Goal: Task Accomplishment & Management: Use online tool/utility

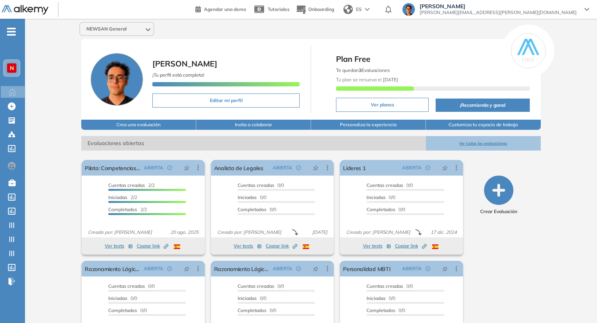
click at [555, 2] on div "Agendar una demo Tutoriales Onboarding ES Juan Carlos Ojeda juan.ojeda@alkemy.o…" at bounding box center [395, 9] width 400 height 19
click at [558, 20] on div "NEWSAN General Juan Carlos Ojeda ¡Tu perfil está completo! Editar mi perfil Pla…" at bounding box center [311, 192] width 572 height 346
click at [555, 11] on span "juan.ojeda@alkemy.org" at bounding box center [498, 12] width 157 height 6
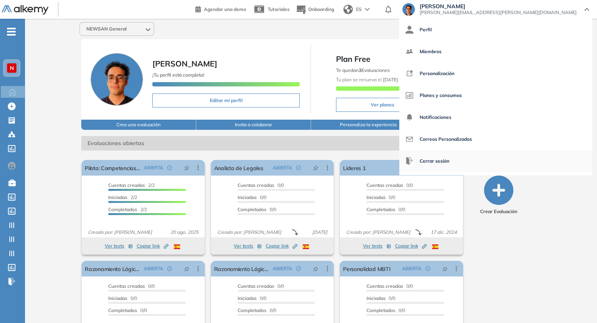
click at [449, 154] on span "Cerrar sesión" at bounding box center [435, 161] width 30 height 19
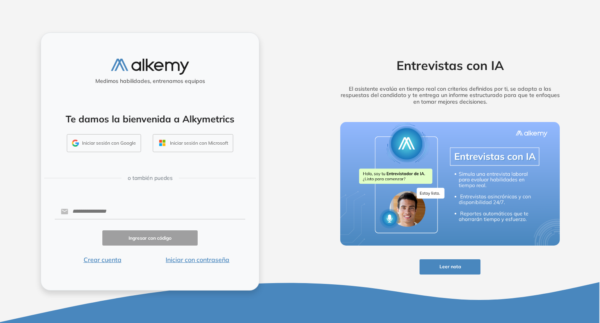
click at [115, 147] on button "Iniciar sesión con Google" at bounding box center [104, 143] width 74 height 18
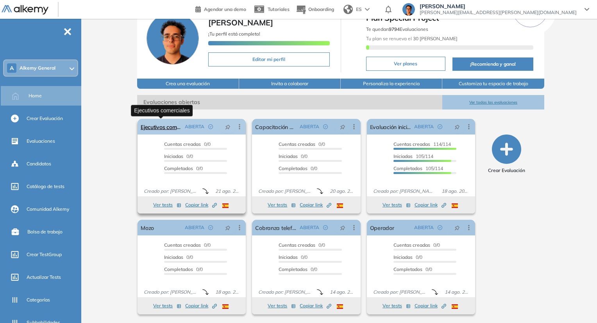
scroll to position [41, 0]
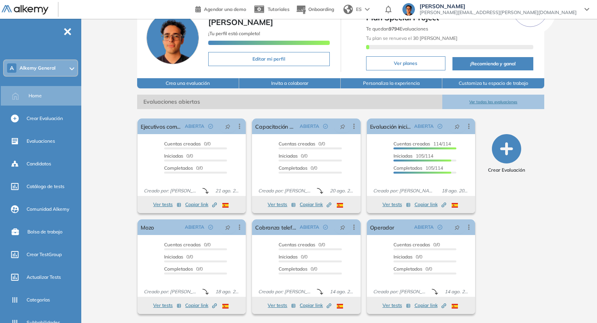
click at [488, 101] on button "Ver todas las evaluaciones" at bounding box center [493, 102] width 102 height 14
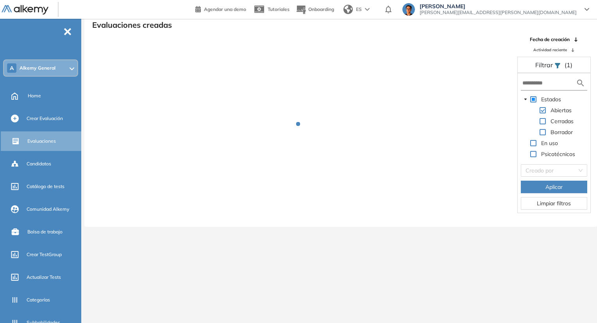
scroll to position [19, 0]
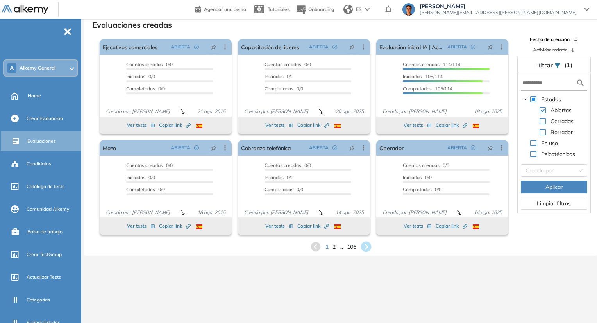
click at [368, 244] on icon at bounding box center [366, 247] width 11 height 11
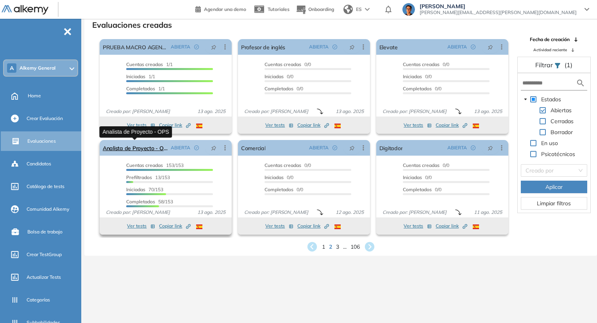
click at [155, 150] on link "Analista de Proyecto - OPS" at bounding box center [135, 148] width 65 height 16
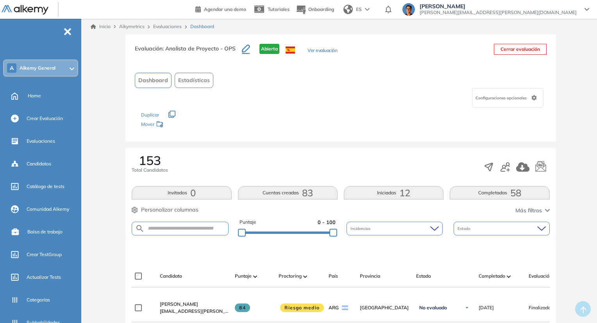
click at [499, 197] on button "Completadas 58" at bounding box center [500, 192] width 100 height 13
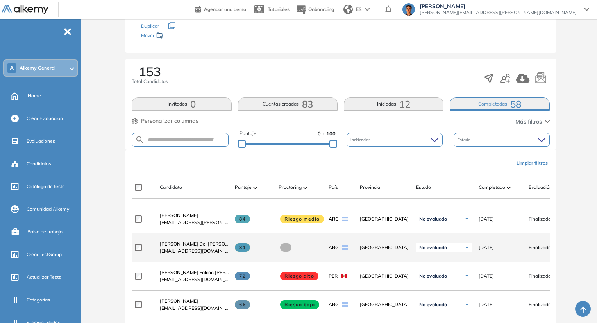
scroll to position [195, 0]
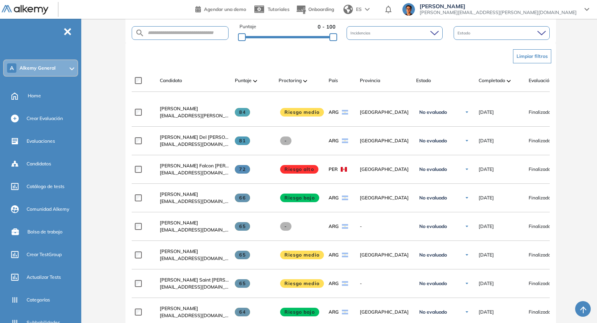
click at [256, 82] on span at bounding box center [255, 81] width 4 height 8
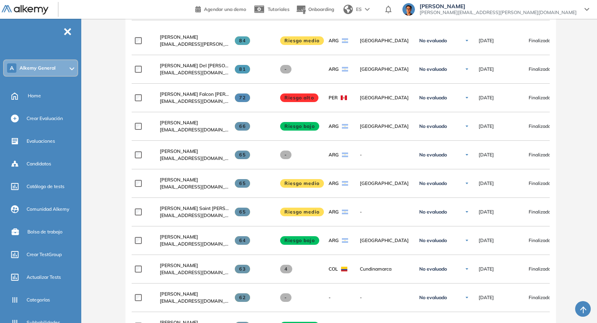
scroll to position [244, 0]
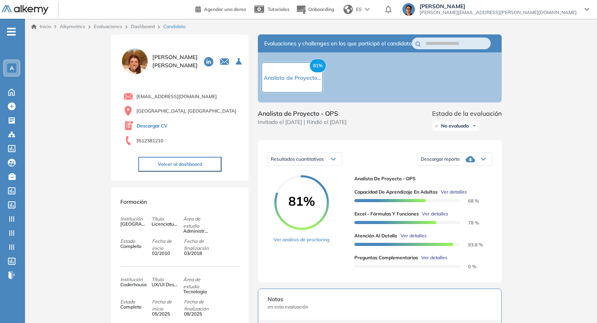
click at [163, 127] on link "Descargar CV" at bounding box center [152, 125] width 31 height 7
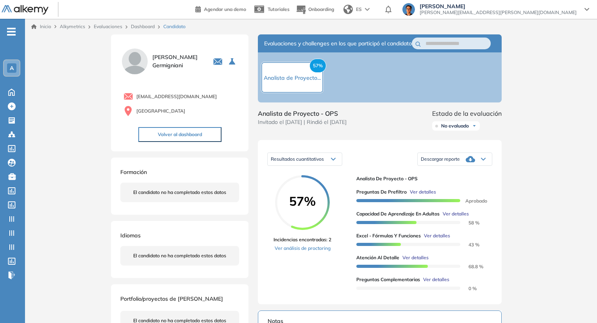
click at [419, 195] on span "Ver detalles" at bounding box center [423, 191] width 26 height 7
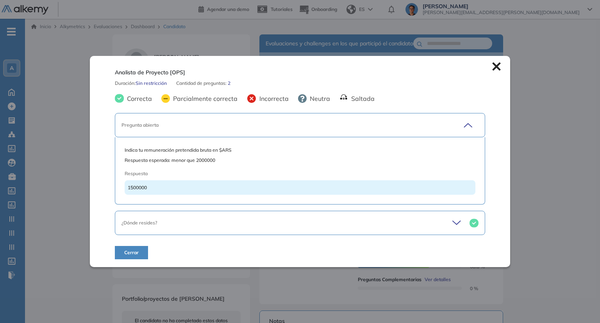
click at [492, 68] on icon at bounding box center [496, 66] width 8 height 8
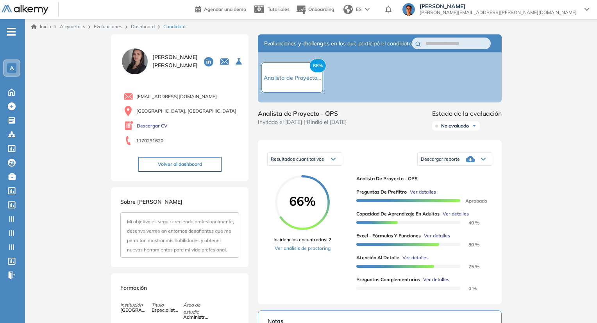
click at [433, 195] on span "Ver detalles" at bounding box center [423, 191] width 26 height 7
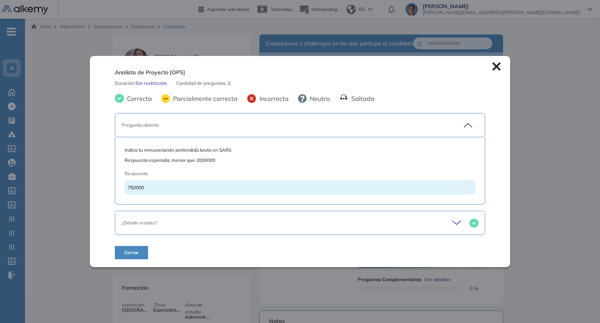
click at [453, 221] on icon at bounding box center [458, 222] width 11 height 11
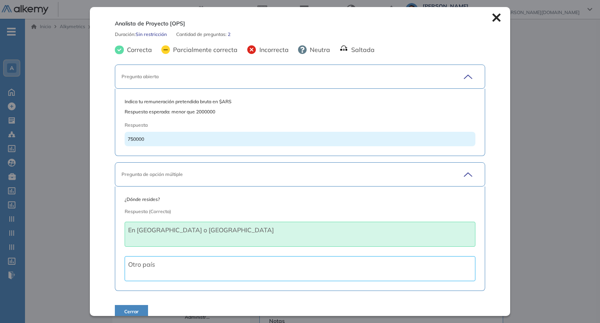
click at [495, 16] on div "Analista de Proyecto [OPS] Duración : Sin restricción Cantidad de preguntas: 2 …" at bounding box center [300, 161] width 420 height 308
click at [485, 25] on div "Analista de Proyecto [OPS] Duración : Sin restricción Cantidad de preguntas: 2 …" at bounding box center [300, 161] width 420 height 308
click at [492, 21] on icon at bounding box center [496, 18] width 8 height 8
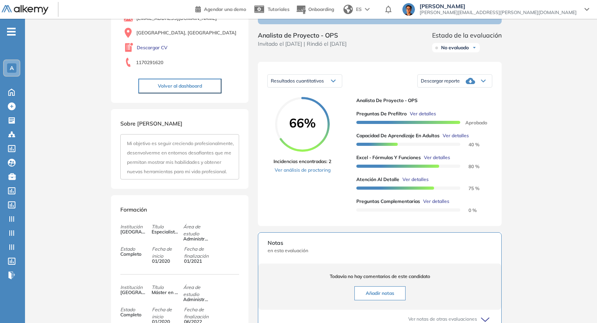
scroll to position [274, 0]
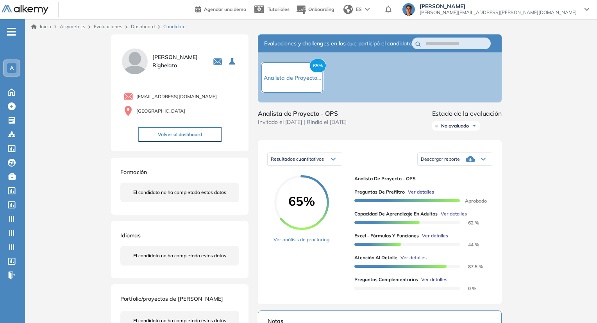
click at [421, 195] on span "Ver detalles" at bounding box center [421, 191] width 26 height 7
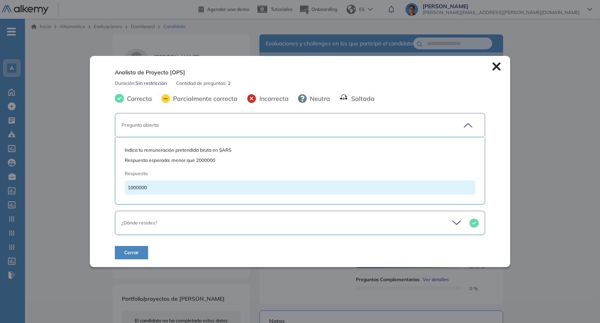
click at [141, 190] on span "1000000" at bounding box center [137, 187] width 19 height 6
